Goal: Task Accomplishment & Management: Use online tool/utility

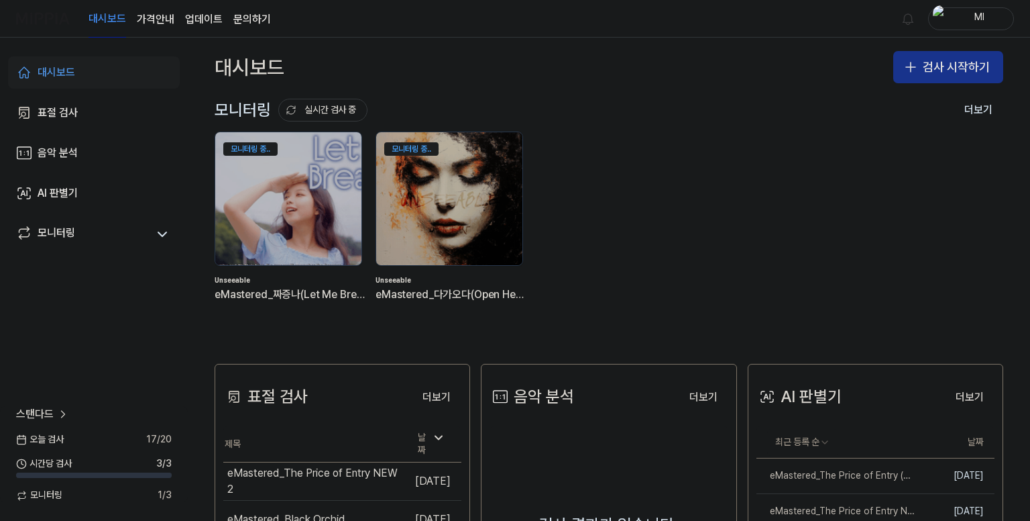
click at [950, 73] on button "검사 시작하기" at bounding box center [948, 67] width 110 height 32
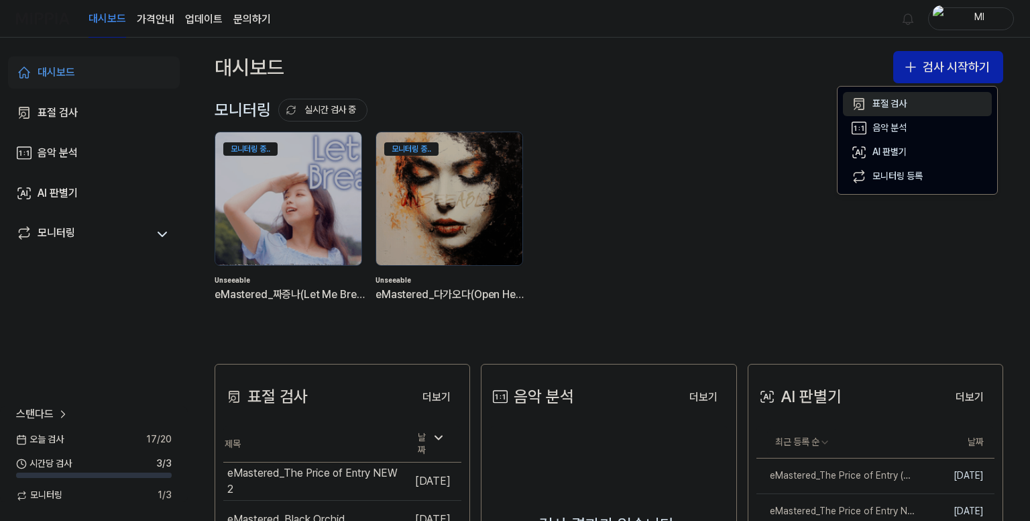
click at [911, 105] on button "표절 검사" at bounding box center [917, 104] width 149 height 24
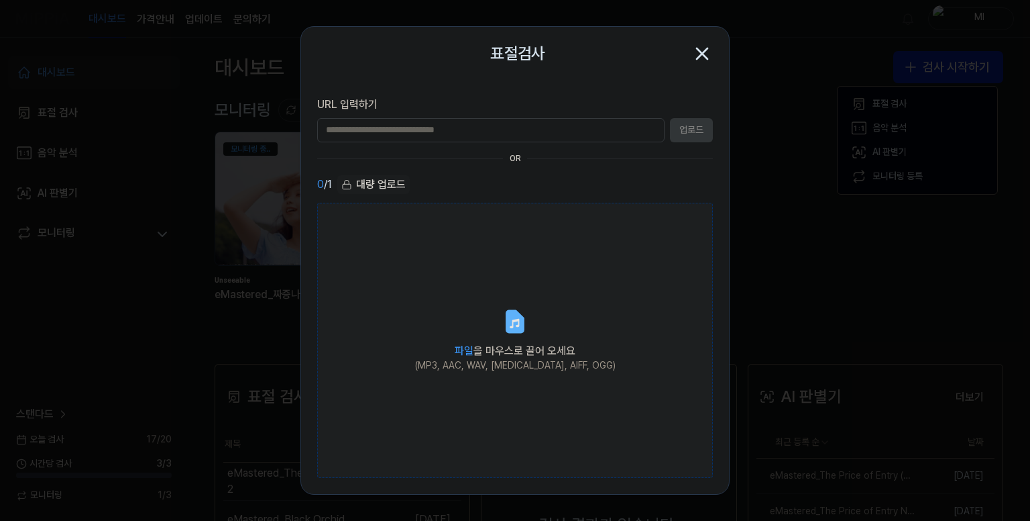
click at [523, 304] on label "파일 을 마우스로 끌어 오세요 (MP3, AAC, WAV, FLAC, AIFF, OGG)" at bounding box center [515, 341] width 396 height 276
click at [0, 0] on input "파일 을 마우스로 끌어 오세요 (MP3, AAC, WAV, FLAC, AIFF, OGG)" at bounding box center [0, 0] width 0 height 0
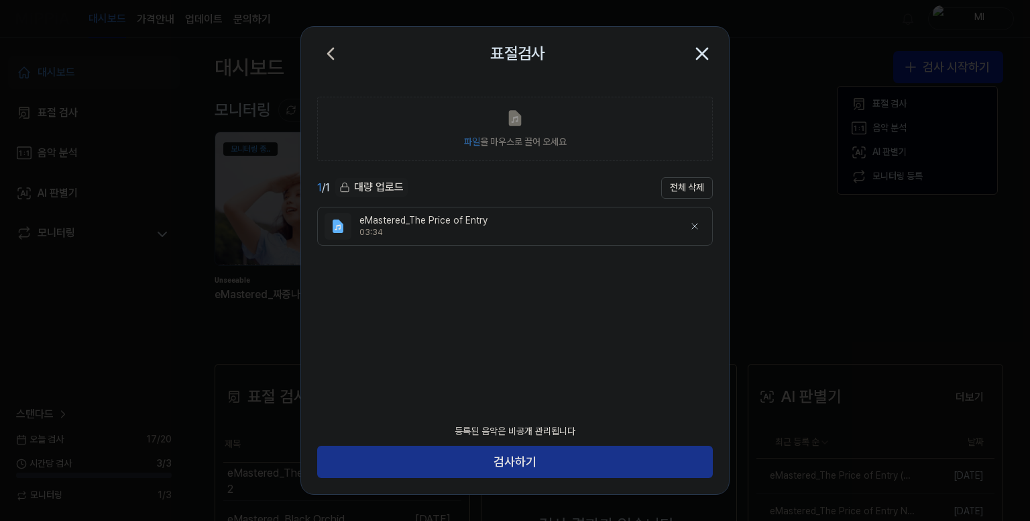
click at [504, 458] on button "검사하기" at bounding box center [515, 461] width 396 height 32
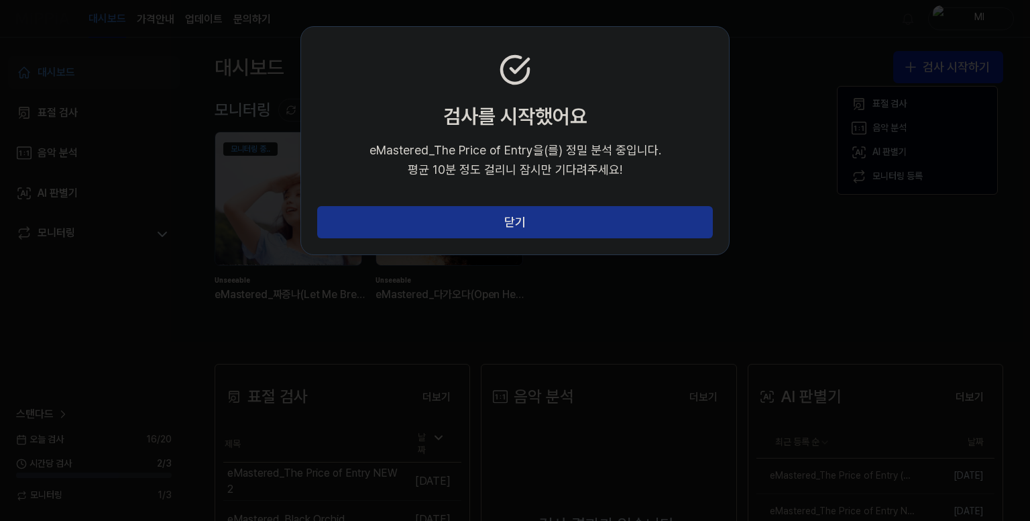
click at [512, 226] on button "닫기" at bounding box center [515, 222] width 396 height 32
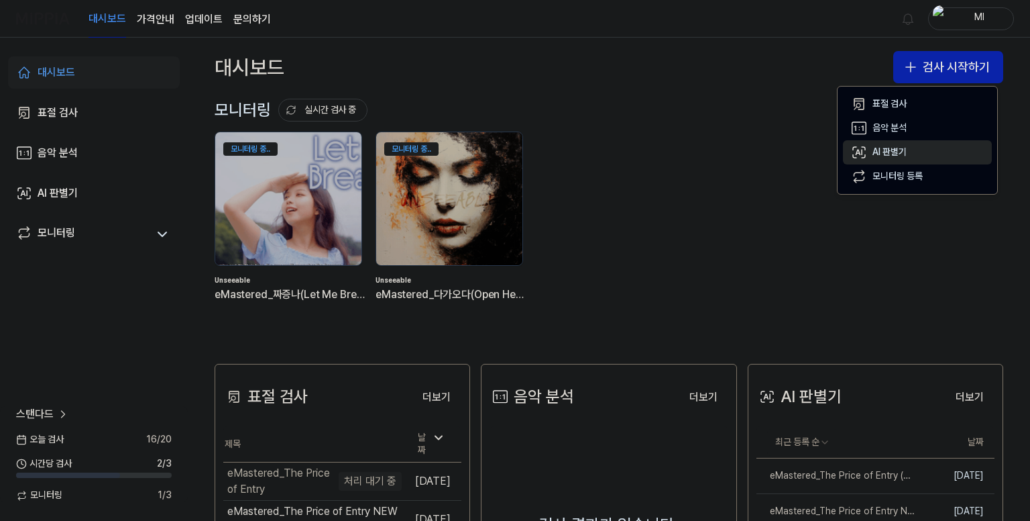
click at [895, 155] on div "AI 판별기" at bounding box center [890, 152] width 34 height 13
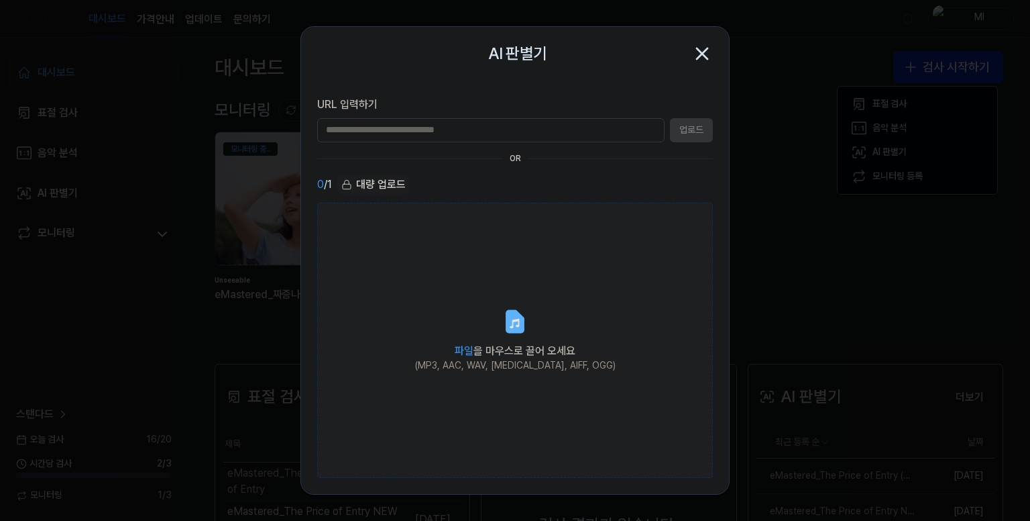
click at [518, 362] on div "(MP3, AAC, WAV, FLAC, AIFF, OGG)" at bounding box center [515, 365] width 201 height 13
click at [0, 0] on input "파일 을 마우스로 끌어 오세요 (MP3, AAC, WAV, FLAC, AIFF, OGG)" at bounding box center [0, 0] width 0 height 0
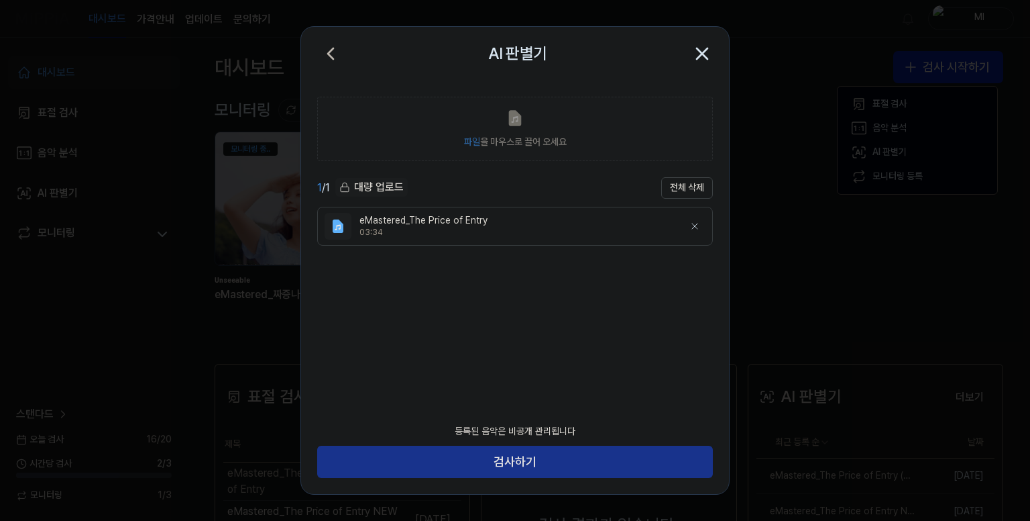
click at [525, 456] on button "검사하기" at bounding box center [515, 461] width 396 height 32
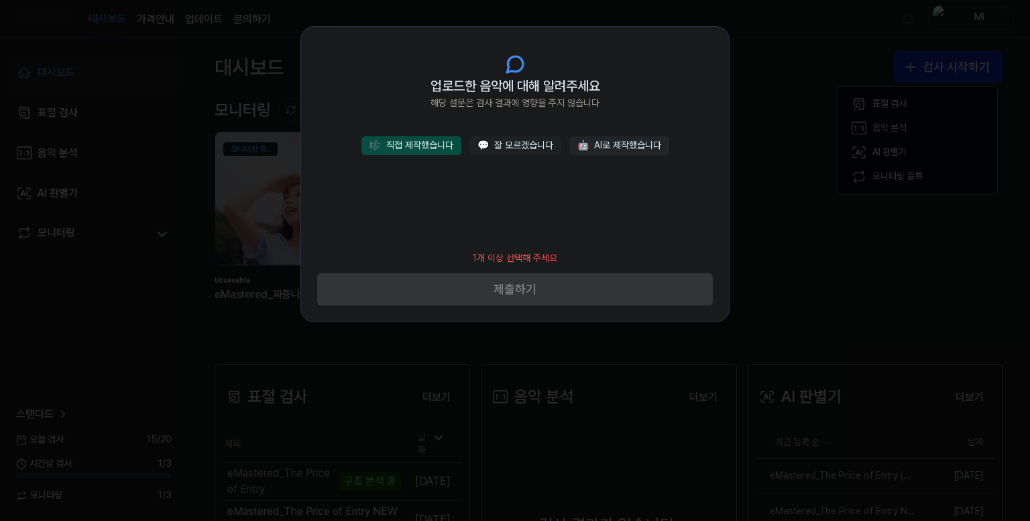
click at [440, 144] on button "🎼 직접 제작했습니다" at bounding box center [412, 145] width 100 height 19
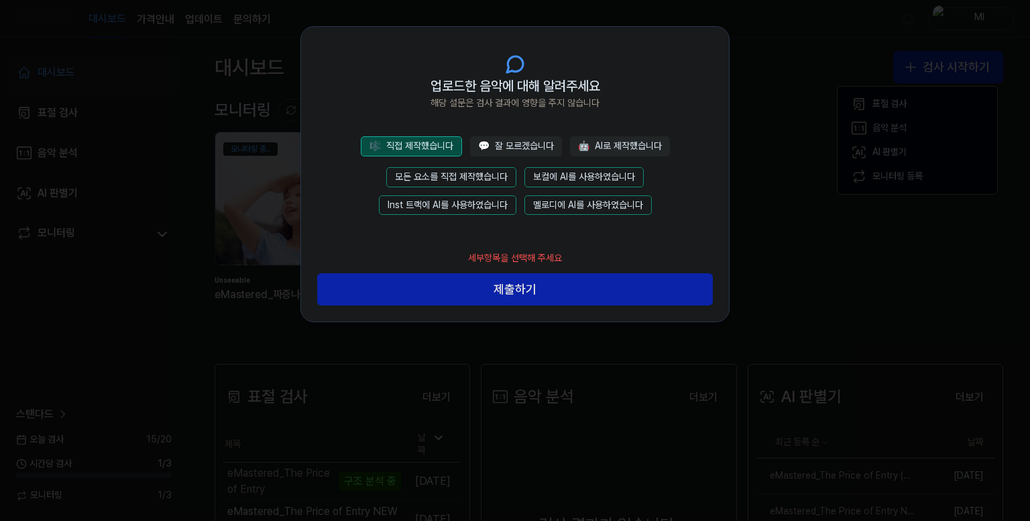
click at [445, 172] on button "모든 요소를 직접 제작했습니다" at bounding box center [451, 177] width 130 height 20
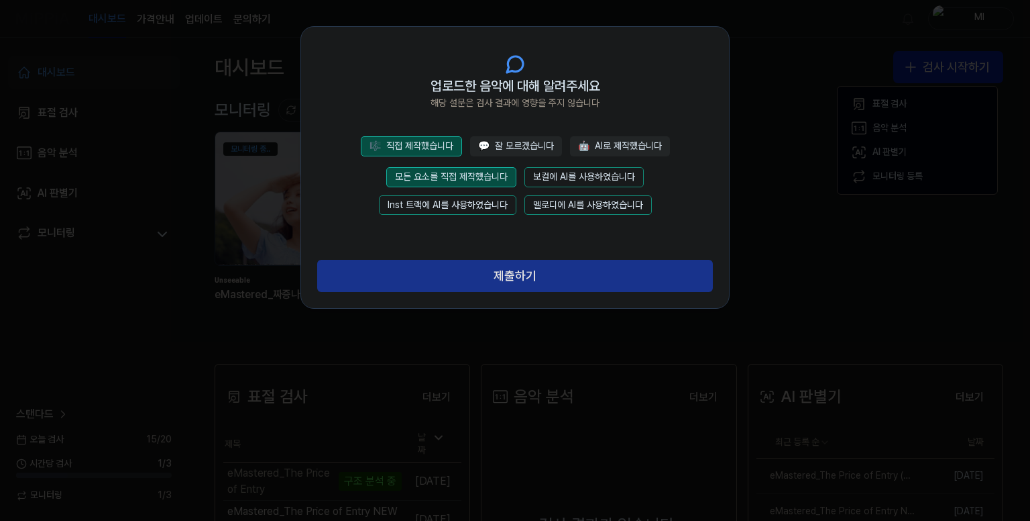
click at [515, 280] on button "제출하기" at bounding box center [515, 276] width 396 height 32
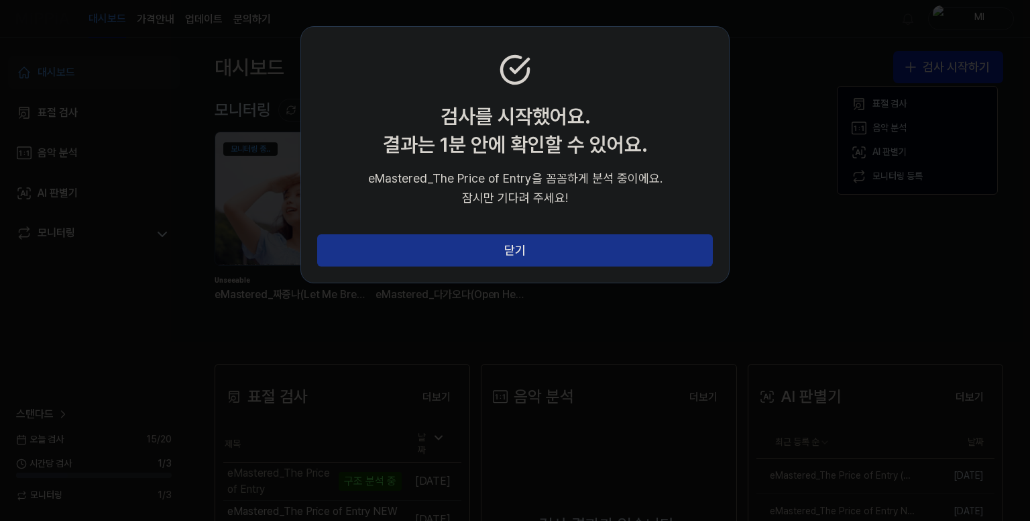
click at [524, 253] on button "닫기" at bounding box center [515, 250] width 396 height 32
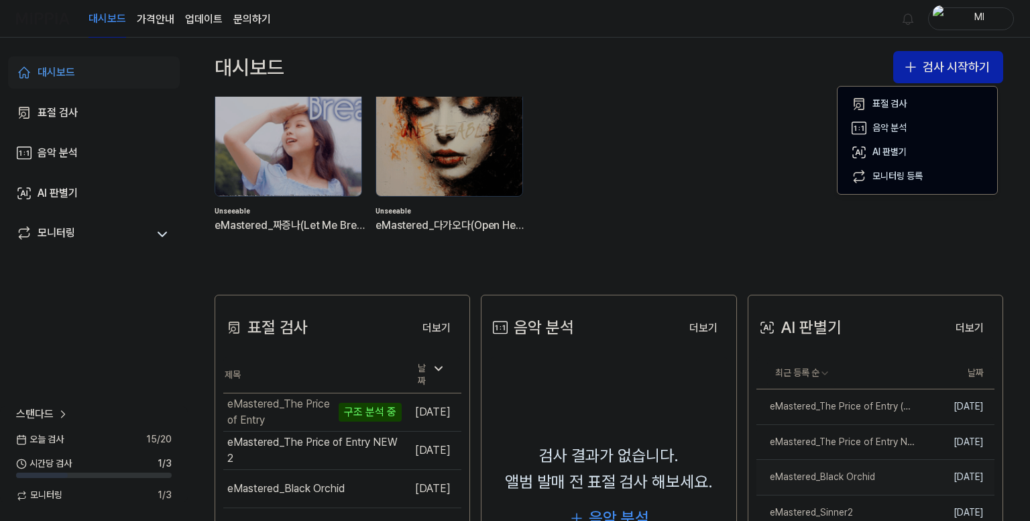
scroll to position [134, 0]
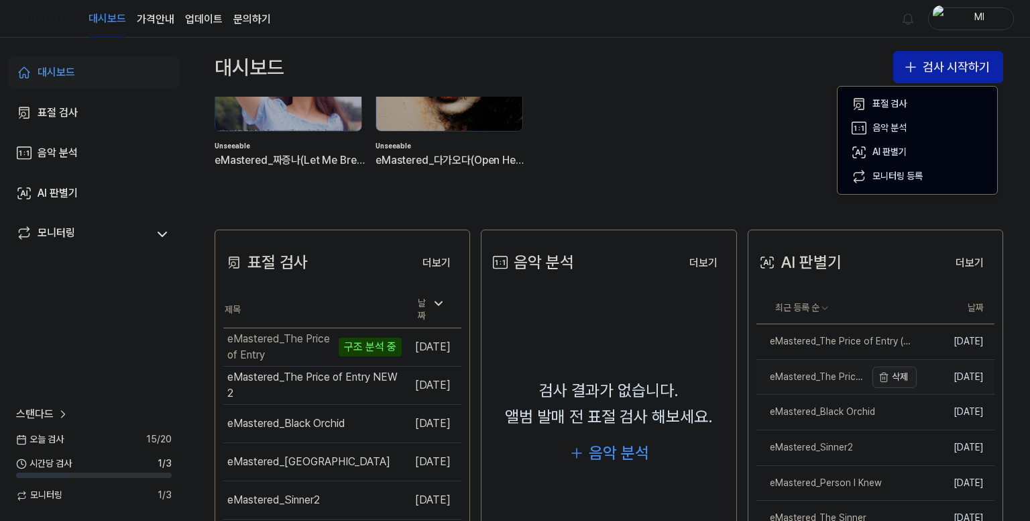
click at [891, 377] on button "삭제" at bounding box center [895, 376] width 44 height 21
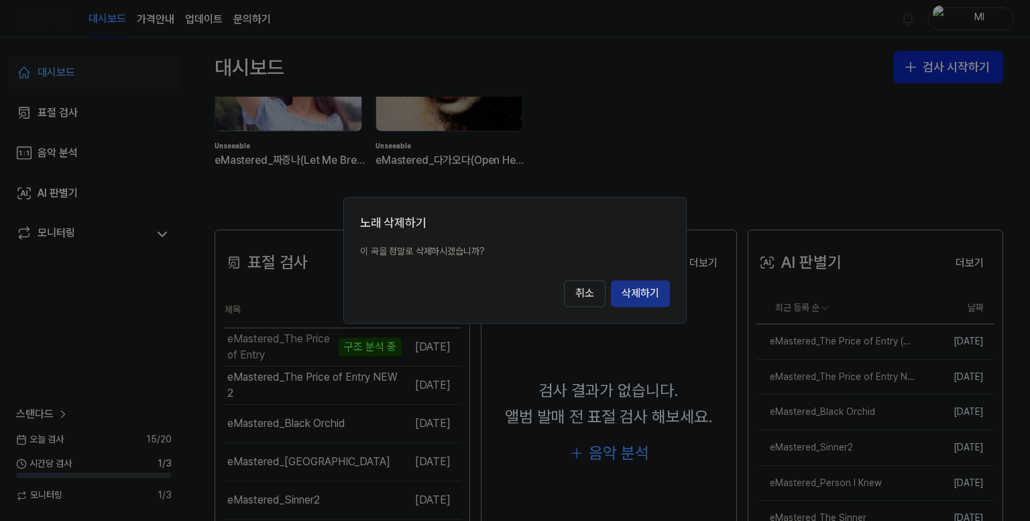
click at [648, 296] on button "삭제하기" at bounding box center [640, 293] width 59 height 27
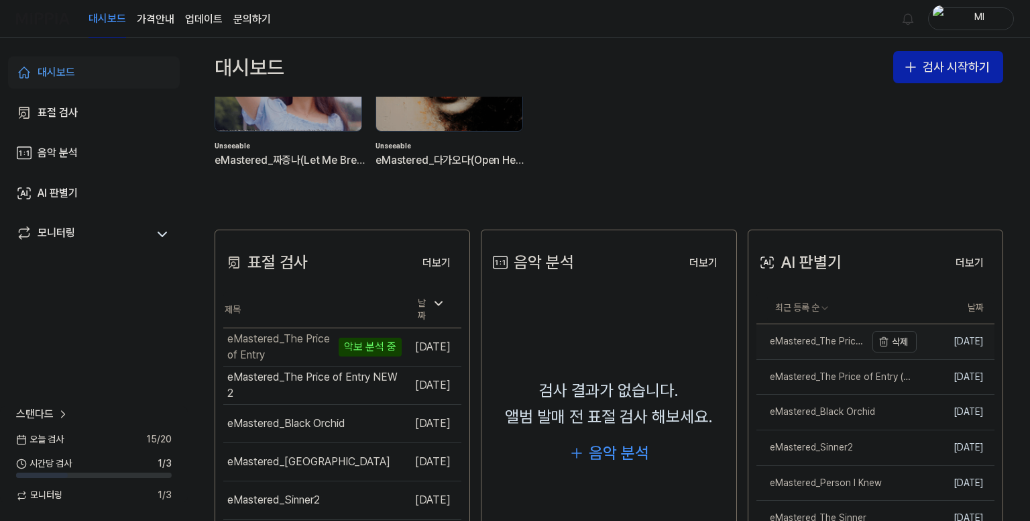
click at [792, 340] on div "eMastered_The Price of Entry" at bounding box center [811, 341] width 109 height 13
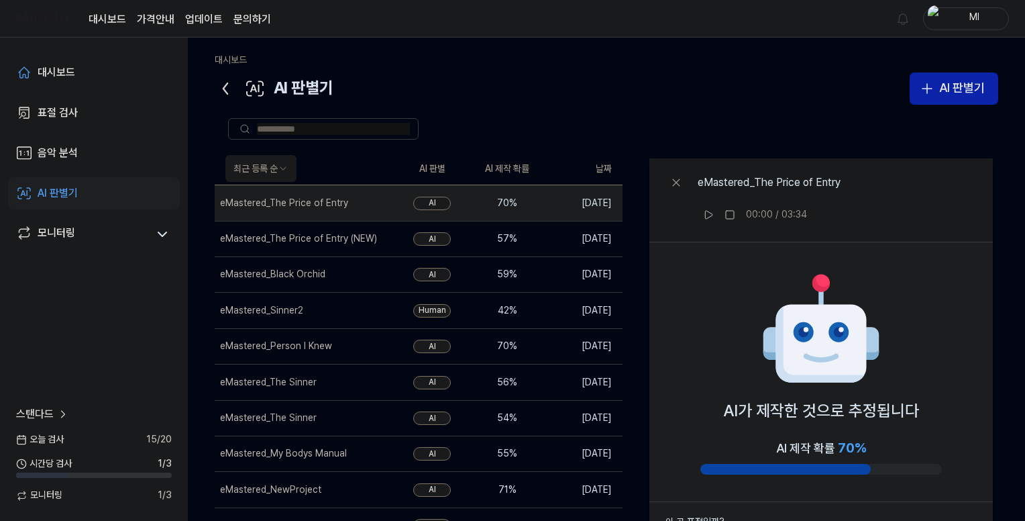
click at [227, 85] on icon at bounding box center [225, 88] width 21 height 21
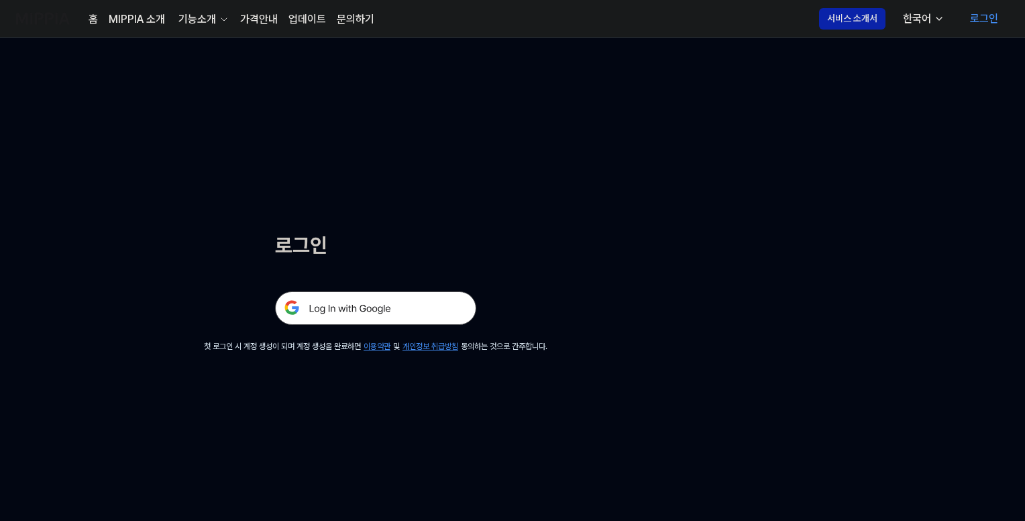
click at [390, 298] on img at bounding box center [375, 308] width 201 height 34
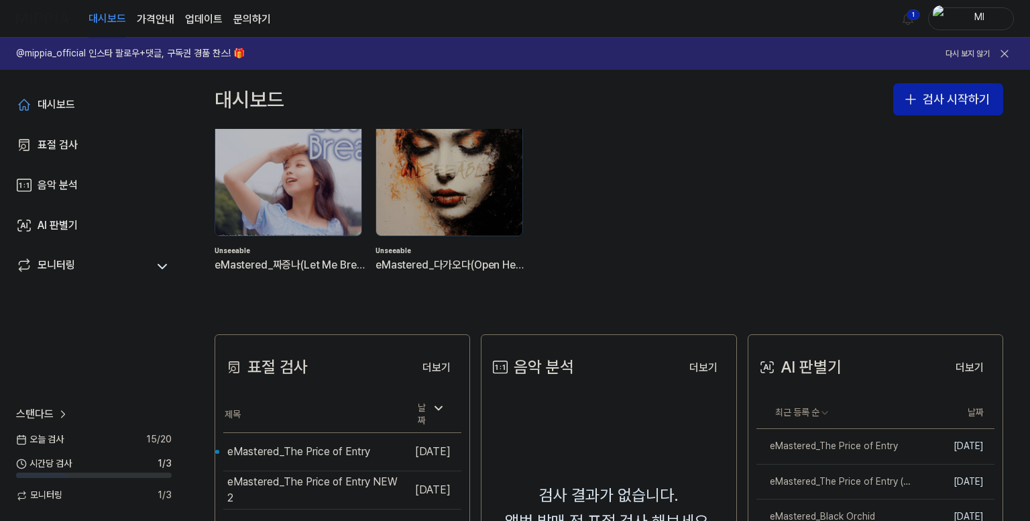
scroll to position [201, 0]
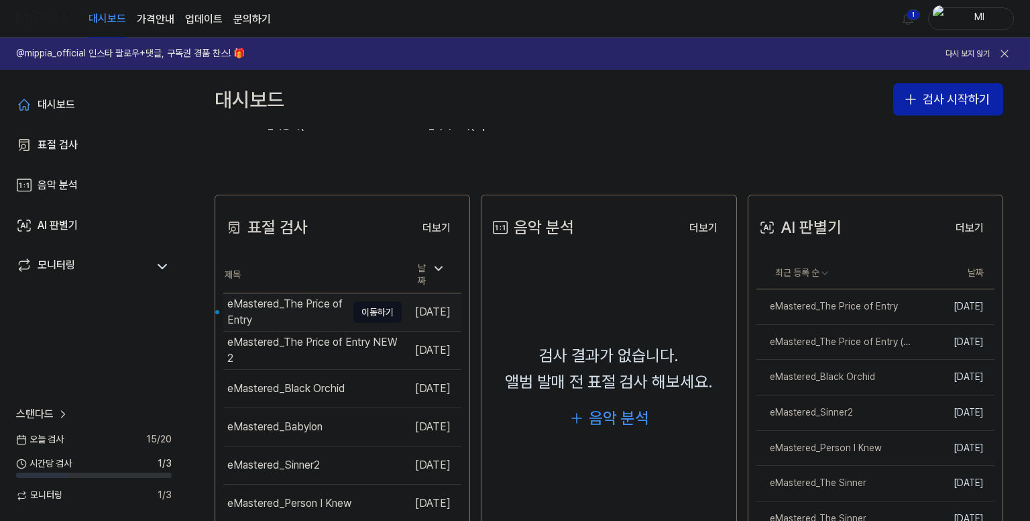
click at [276, 306] on div "eMastered_The Price of Entry" at bounding box center [286, 312] width 119 height 32
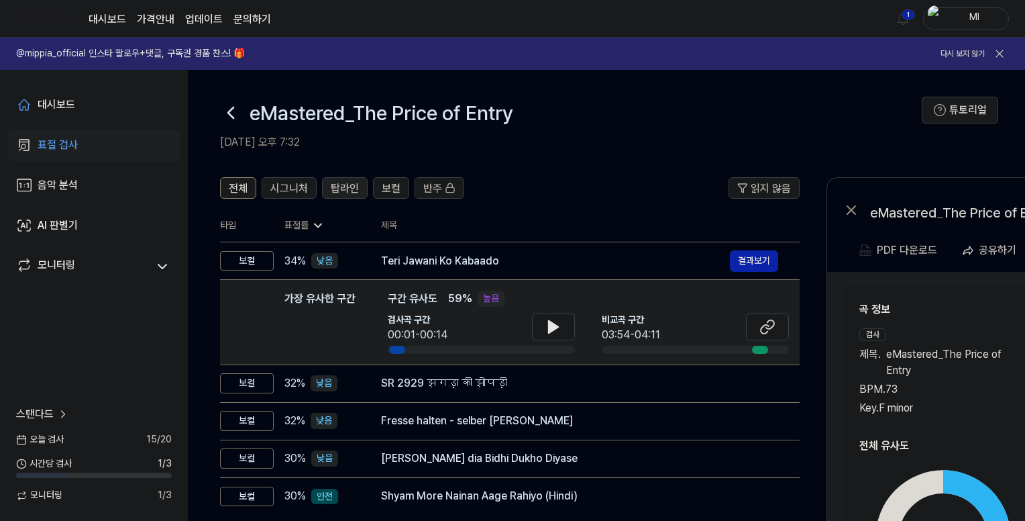
click at [333, 181] on span "탑라인" at bounding box center [345, 188] width 28 height 16
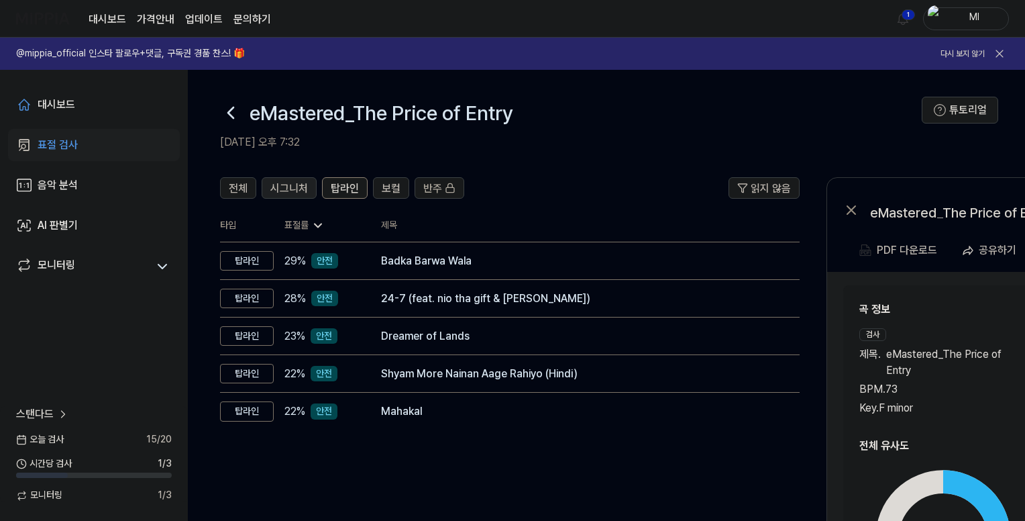
click at [282, 184] on span "시그니처" at bounding box center [289, 188] width 38 height 16
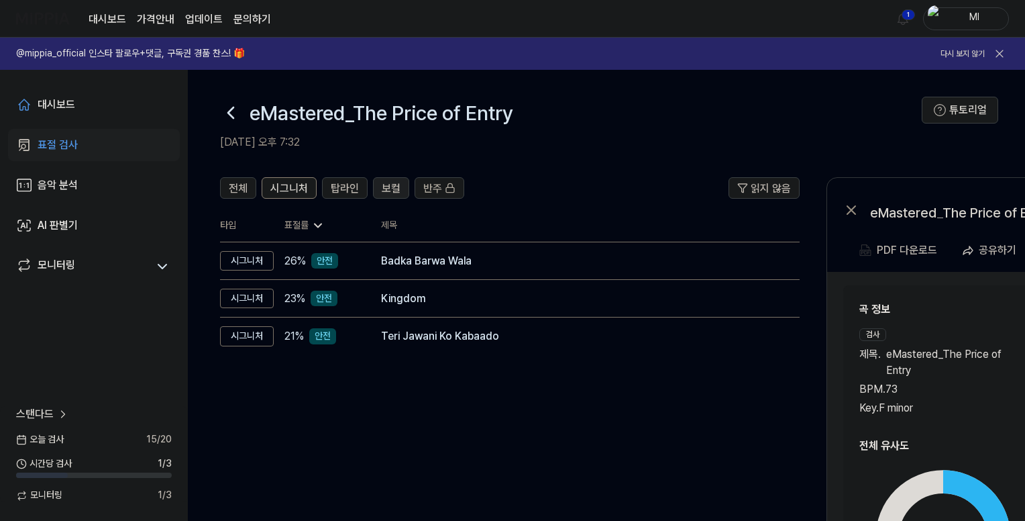
click at [384, 189] on span "보컬" at bounding box center [391, 188] width 19 height 16
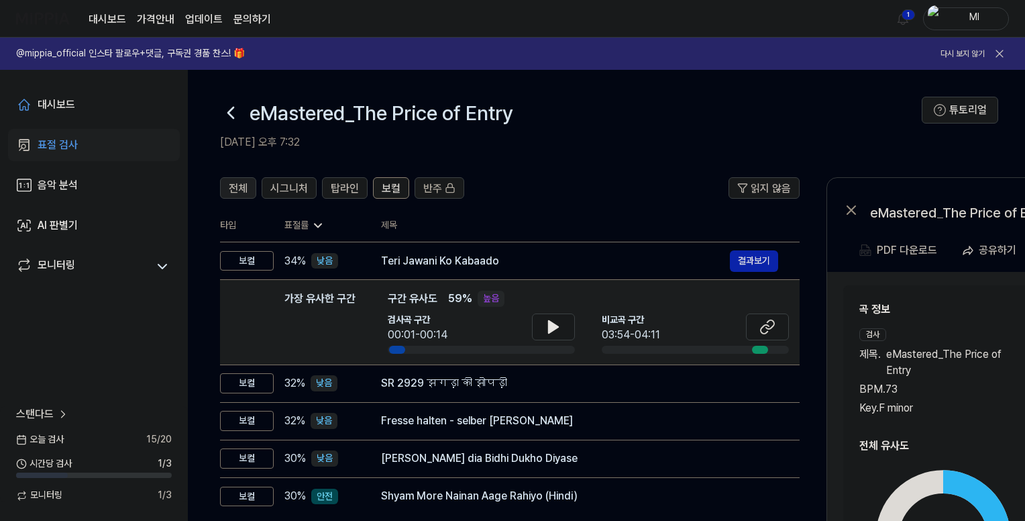
click at [243, 186] on span "전체" at bounding box center [238, 188] width 19 height 16
click at [60, 99] on div "대시보드" at bounding box center [57, 105] width 38 height 16
